Goal: Task Accomplishment & Management: Complete application form

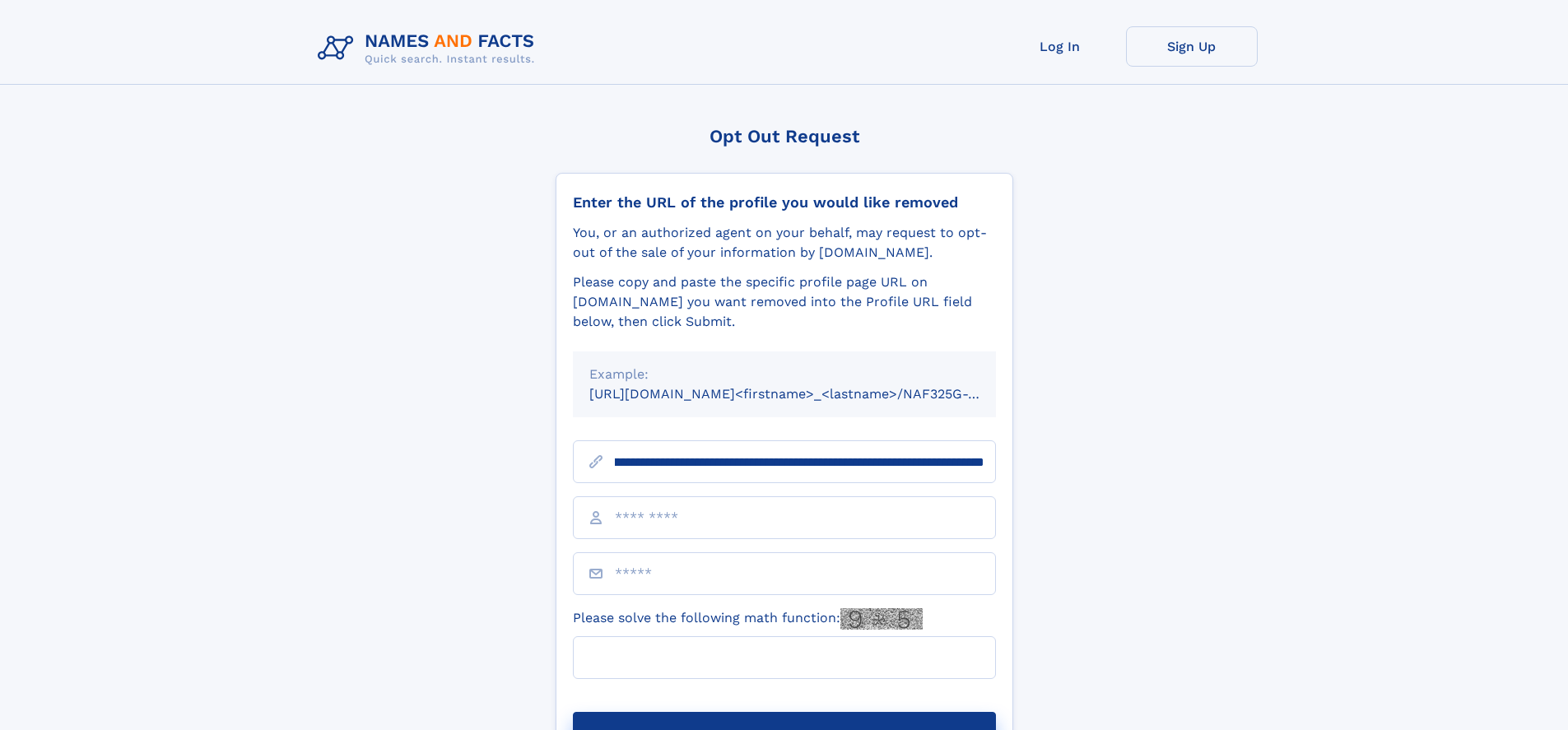
scroll to position [0, 181]
type input "**********"
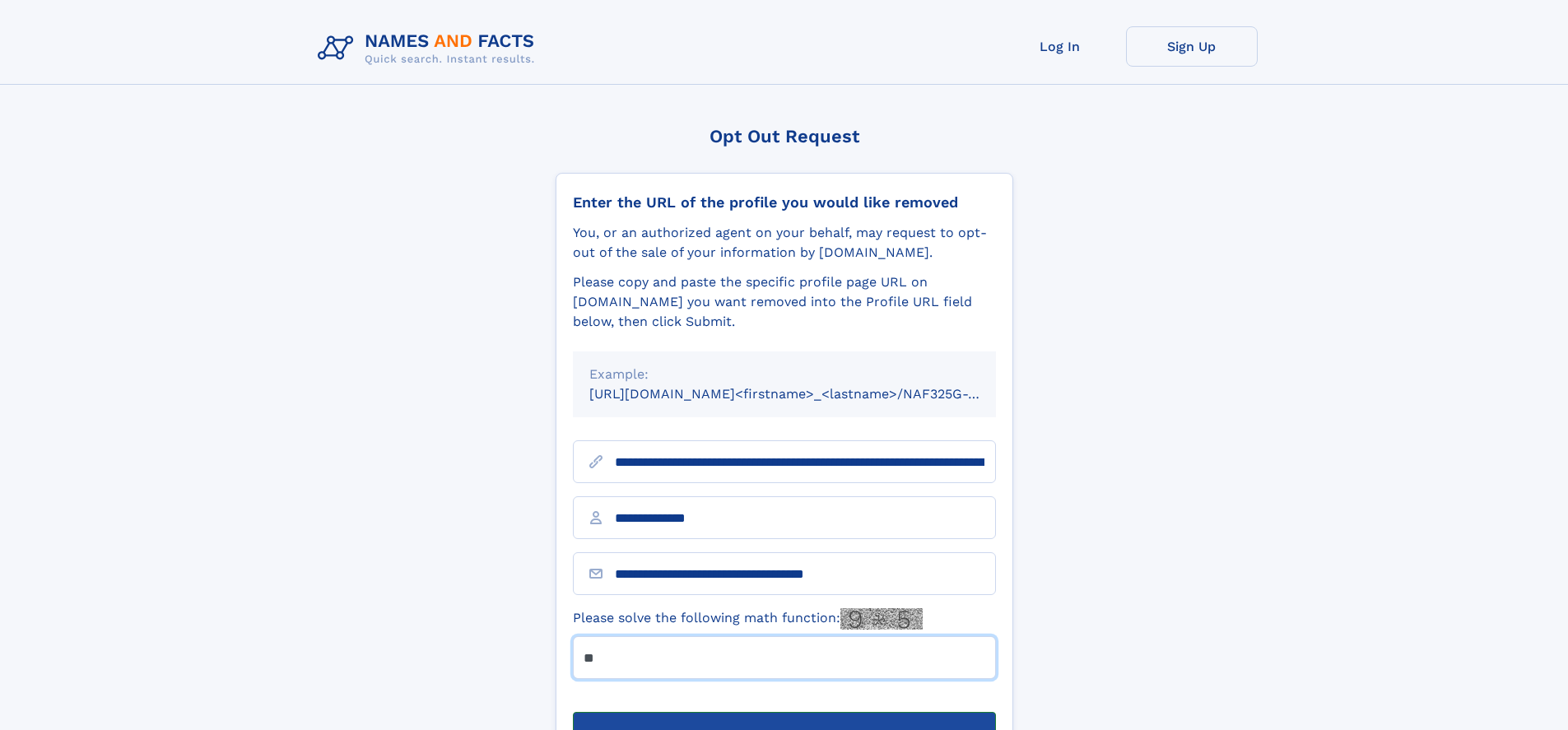
type input "**"
click at [783, 712] on button "Submit Opt Out Request" at bounding box center [784, 738] width 423 height 53
